Goal: Find specific page/section: Find specific page/section

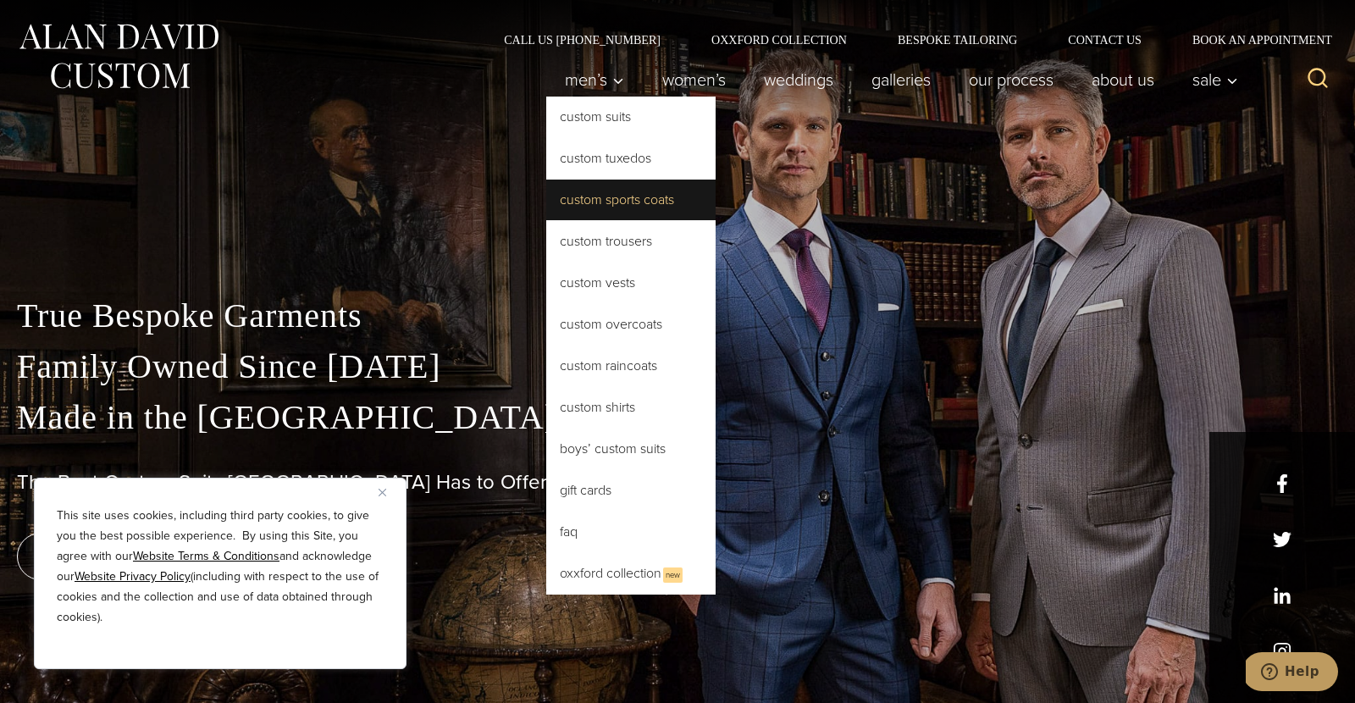
click at [585, 205] on link "Custom Sports Coats" at bounding box center [630, 200] width 169 height 41
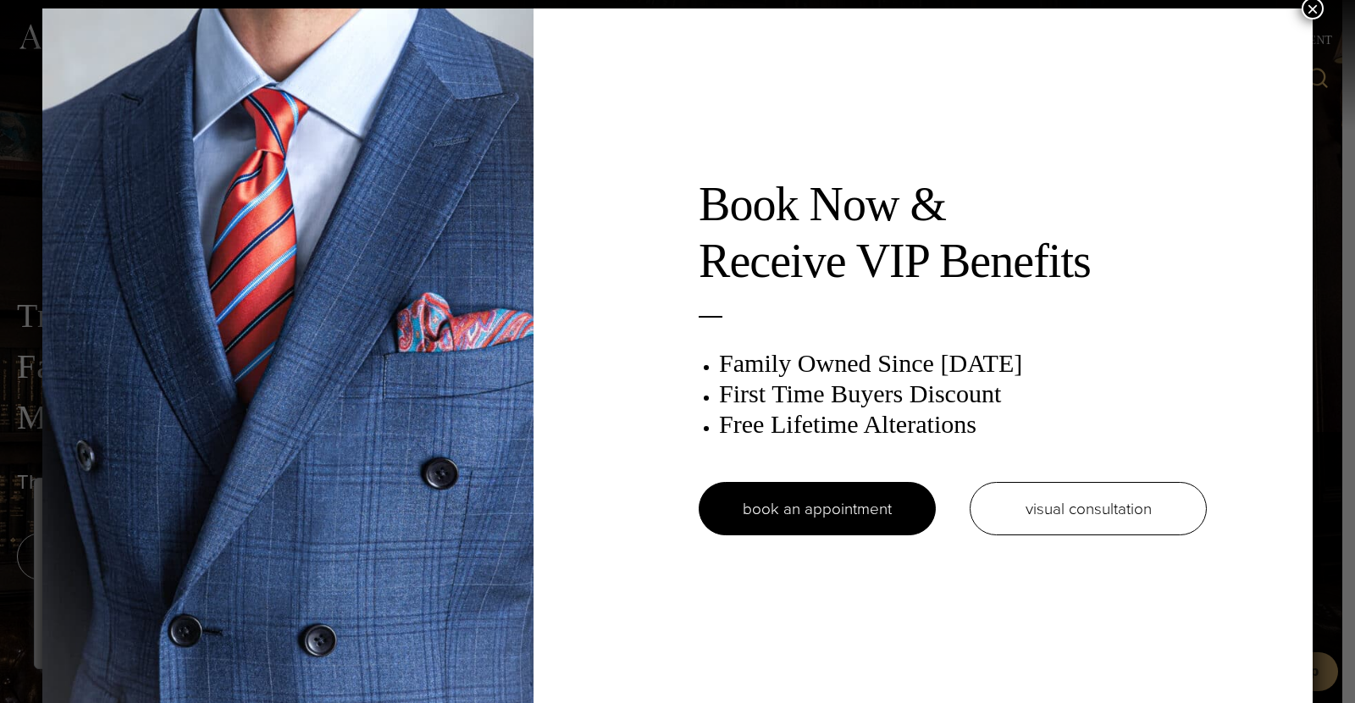
scroll to position [8, 0]
